Goal: Information Seeking & Learning: Find specific fact

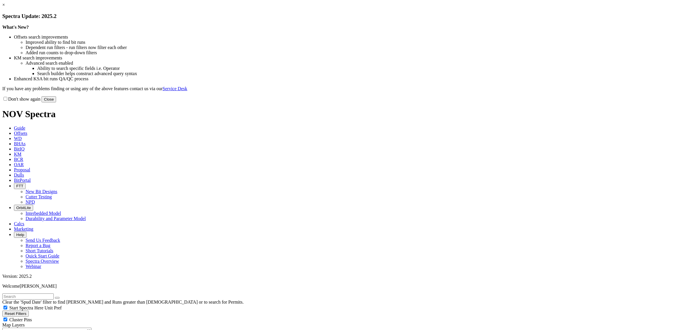
click at [56, 103] on button "Close" at bounding box center [49, 99] width 15 height 6
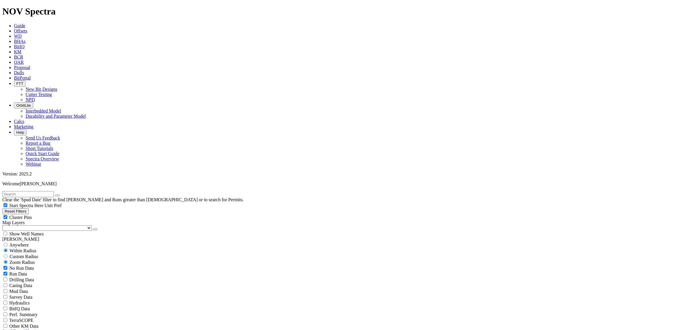
click at [29, 208] on button "Reset Filters" at bounding box center [15, 211] width 26 height 6
type input "[DATE]"
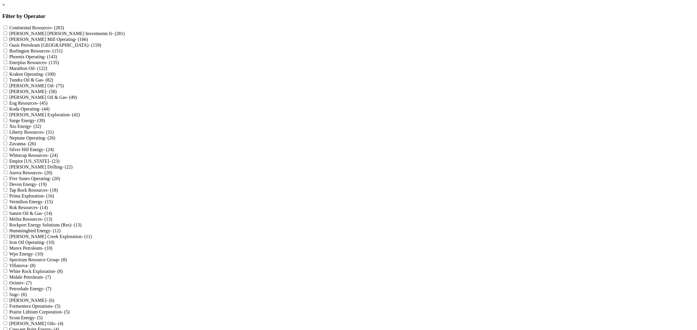
scroll to position [254, 0]
click at [411, 263] on div "× Filter by Operator Continental Resources - (283) [PERSON_NAME] [PERSON_NAME] …" at bounding box center [348, 306] width 692 height 609
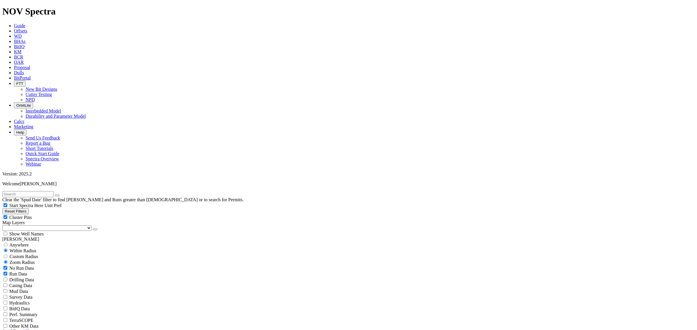
scroll to position [49581, 0]
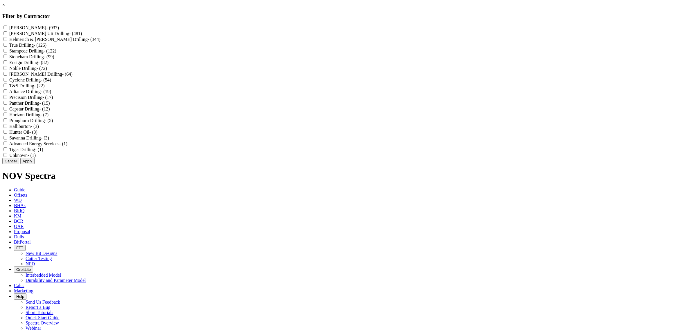
click at [82, 36] on label "[PERSON_NAME] Uti Drilling - (481)" at bounding box center [45, 33] width 73 height 5
click at [7, 35] on Drilling "[PERSON_NAME] Uti Drilling - (481)" at bounding box center [5, 33] width 4 height 4
checkbox Drilling "true"
click at [35, 164] on button "Apply" at bounding box center [27, 161] width 14 height 6
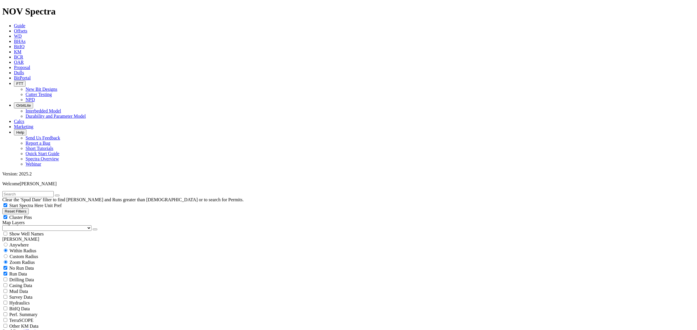
scroll to position [109, 0]
select select "6"
checkbox input "false"
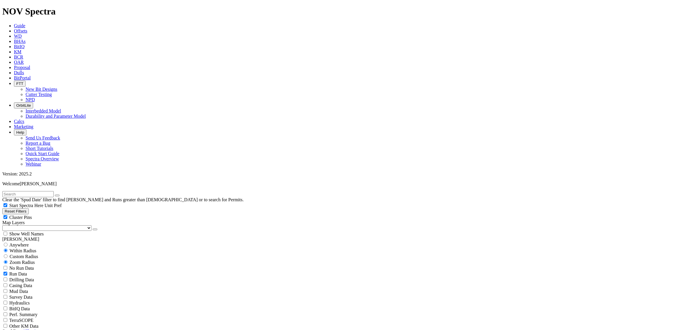
select select "? number:6 ?"
type input "10000"
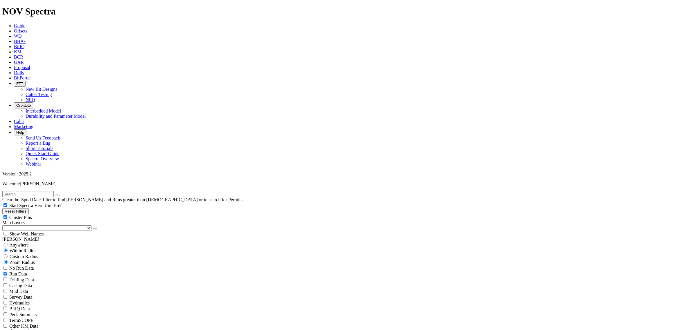
scroll to position [22168, 0]
type input "2"
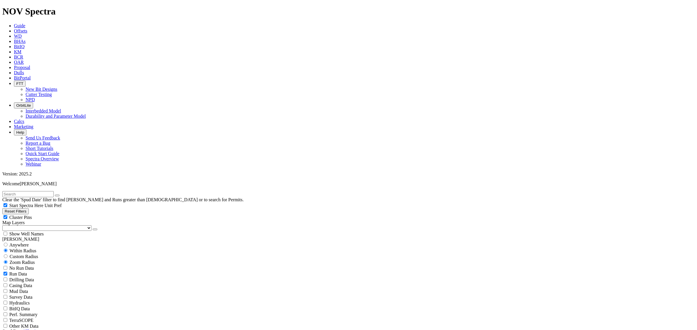
type input "10000400"
type input "10000"
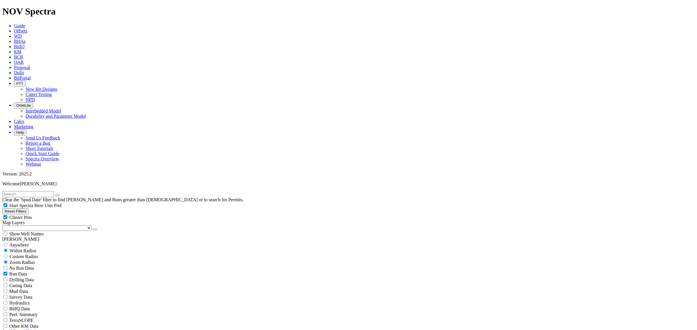
type input "24000"
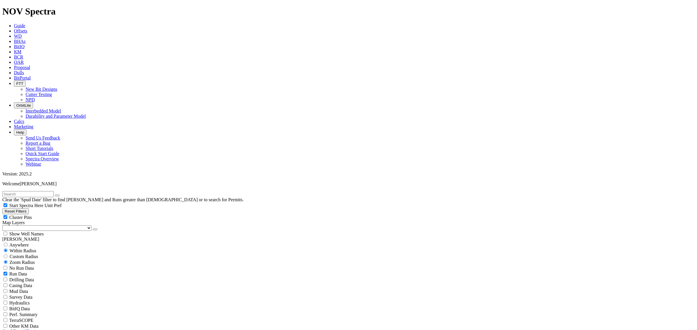
type input "17000"
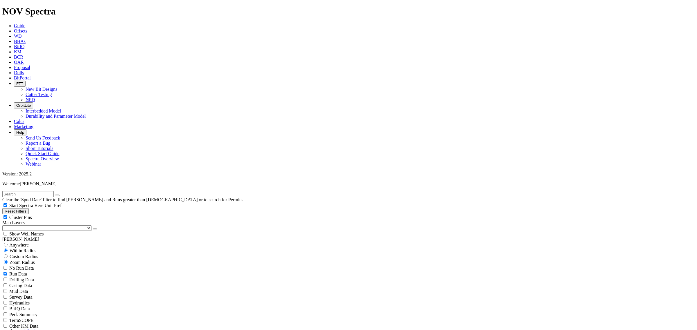
scroll to position [138, 0]
